Goal: Check status

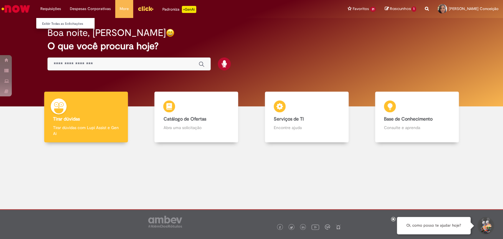
click at [60, 8] on li "Requisições Exibir Todas as Solicitações" at bounding box center [50, 9] width 29 height 18
click at [45, 27] on link "Exibir Todas as Solicitações" at bounding box center [68, 24] width 65 height 6
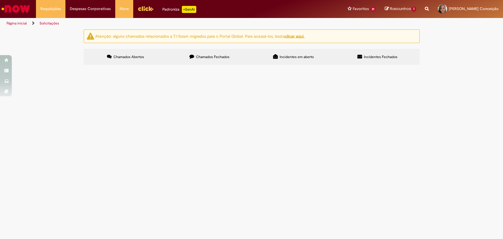
click at [0, 0] on section "Itens solicitados Exportar como PDF Exportar como Excel Exportar como CSV Itens…" at bounding box center [0, 0] width 0 height 0
click at [215, 56] on span "Chamados Fechados" at bounding box center [213, 57] width 34 height 5
click at [0, 0] on span "Por favor reativar os itens do contrato conforme validação em anexo do Comprado…" at bounding box center [0, 0] width 0 height 0
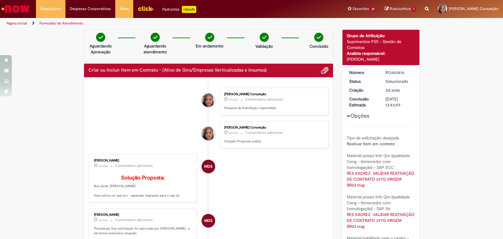
click at [274, 193] on li "MDS [PERSON_NAME] 3d atrás 3 dias atrás Comentários adicionais Solução Proposta…" at bounding box center [208, 178] width 241 height 48
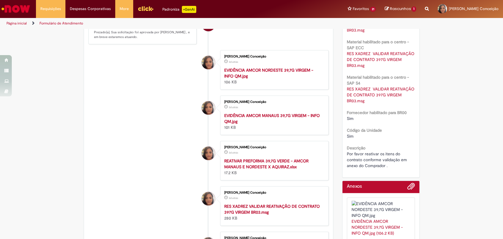
scroll to position [131, 0]
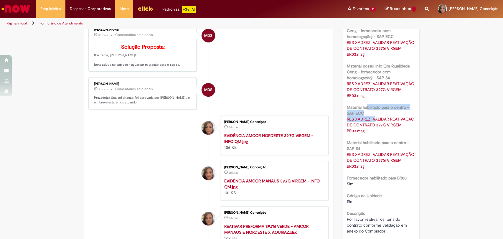
drag, startPoint x: 365, startPoint y: 116, endPoint x: 378, endPoint y: 134, distance: 23.2
click at [379, 131] on div "Material habilitado para o centro - SAP ECC RES XADREZ VALIDAR REATIVAÇÃO DE CO…" at bounding box center [381, 118] width 68 height 31
click at [319, 67] on li "MDS [PERSON_NAME] 3d atrás 3 dias atrás Comentários adicionais Solução Proposta…" at bounding box center [208, 47] width 241 height 48
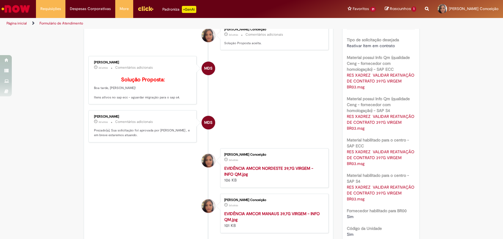
scroll to position [0, 0]
